Goal: Task Accomplishment & Management: Manage account settings

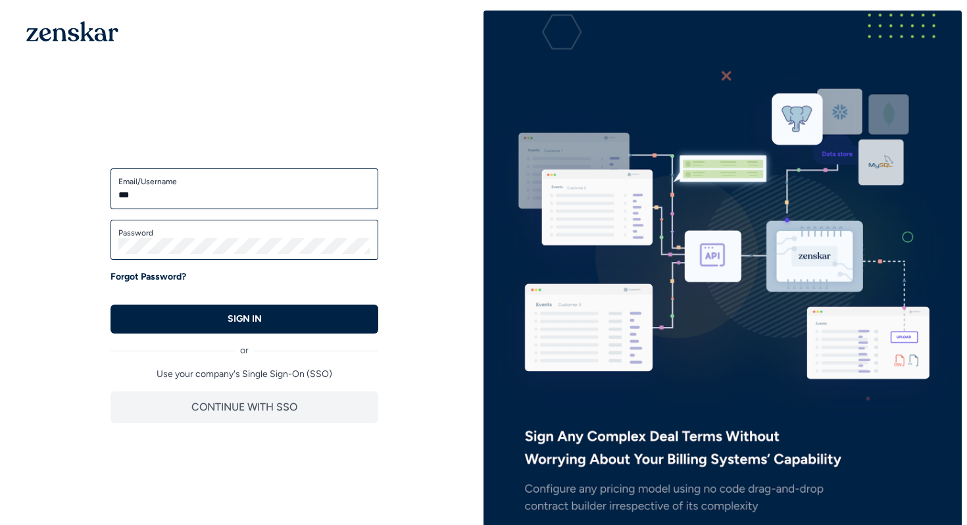
type input "**********"
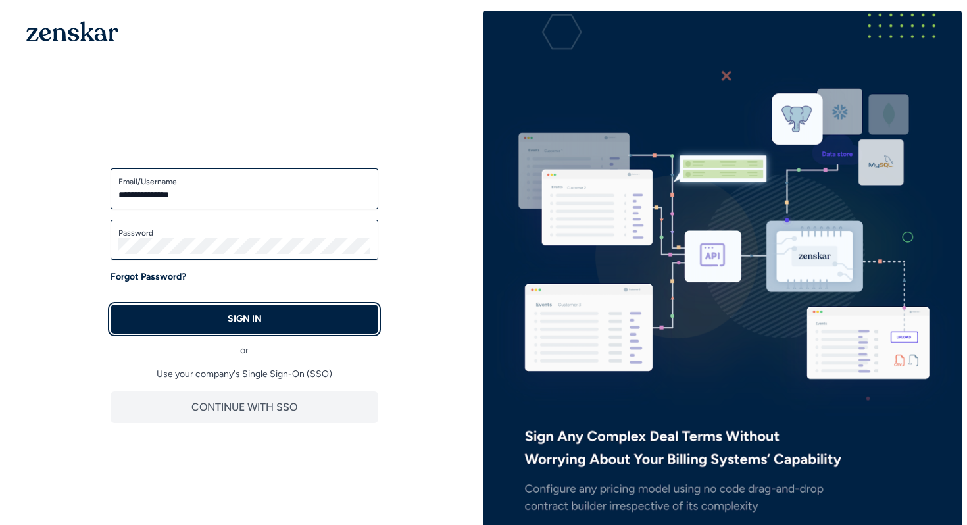
click at [251, 306] on button "SIGN IN" at bounding box center [244, 318] width 268 height 29
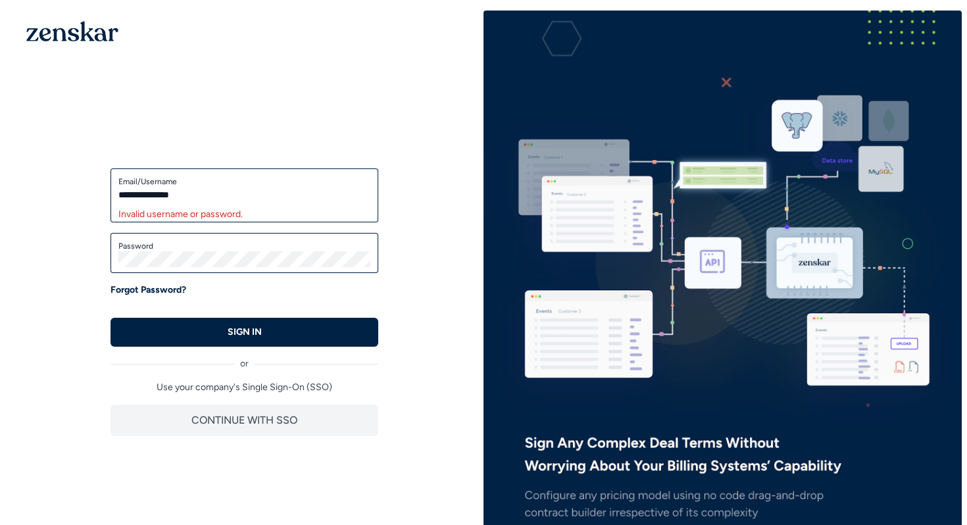
click at [230, 249] on label "Password" at bounding box center [244, 246] width 252 height 11
click at [110, 318] on button "SIGN IN" at bounding box center [244, 332] width 268 height 29
